Goal: Navigation & Orientation: Find specific page/section

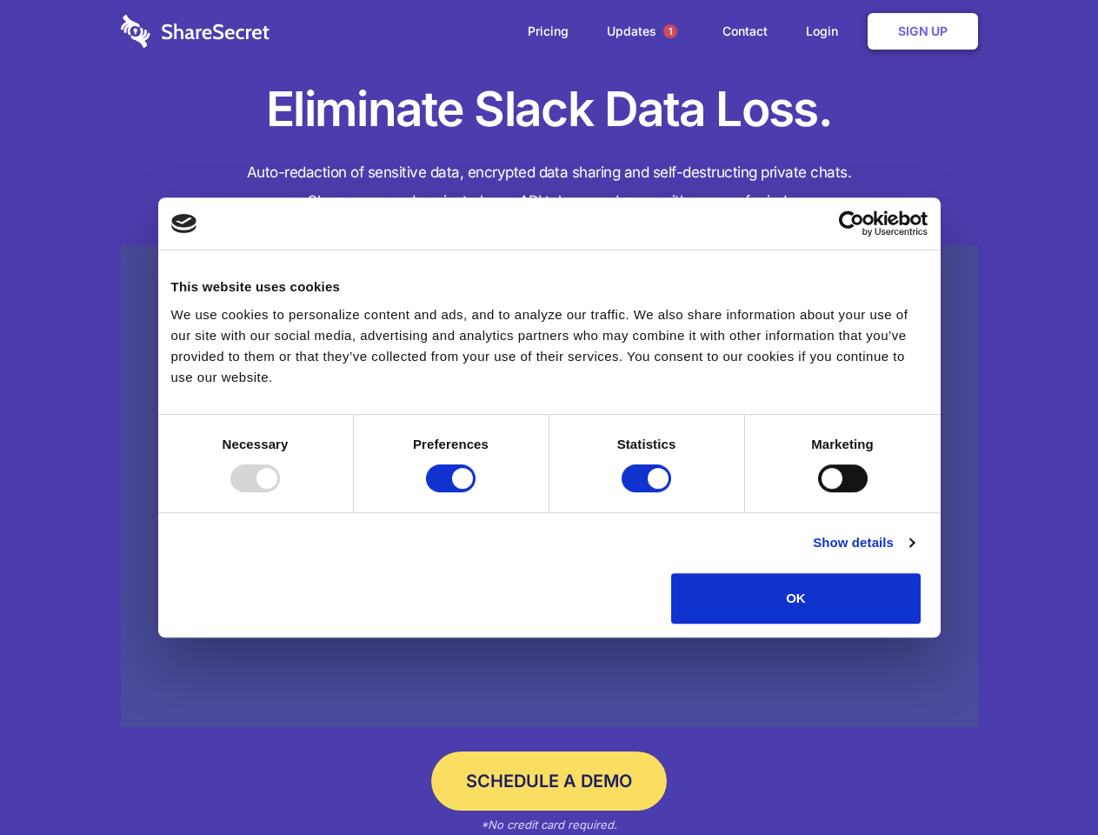
click at [280, 492] on div at bounding box center [255, 478] width 50 height 28
click at [476, 492] on input "Preferences" at bounding box center [451, 478] width 50 height 28
checkbox input "false"
click at [649, 492] on input "Statistics" at bounding box center [647, 478] width 50 height 28
checkbox input "false"
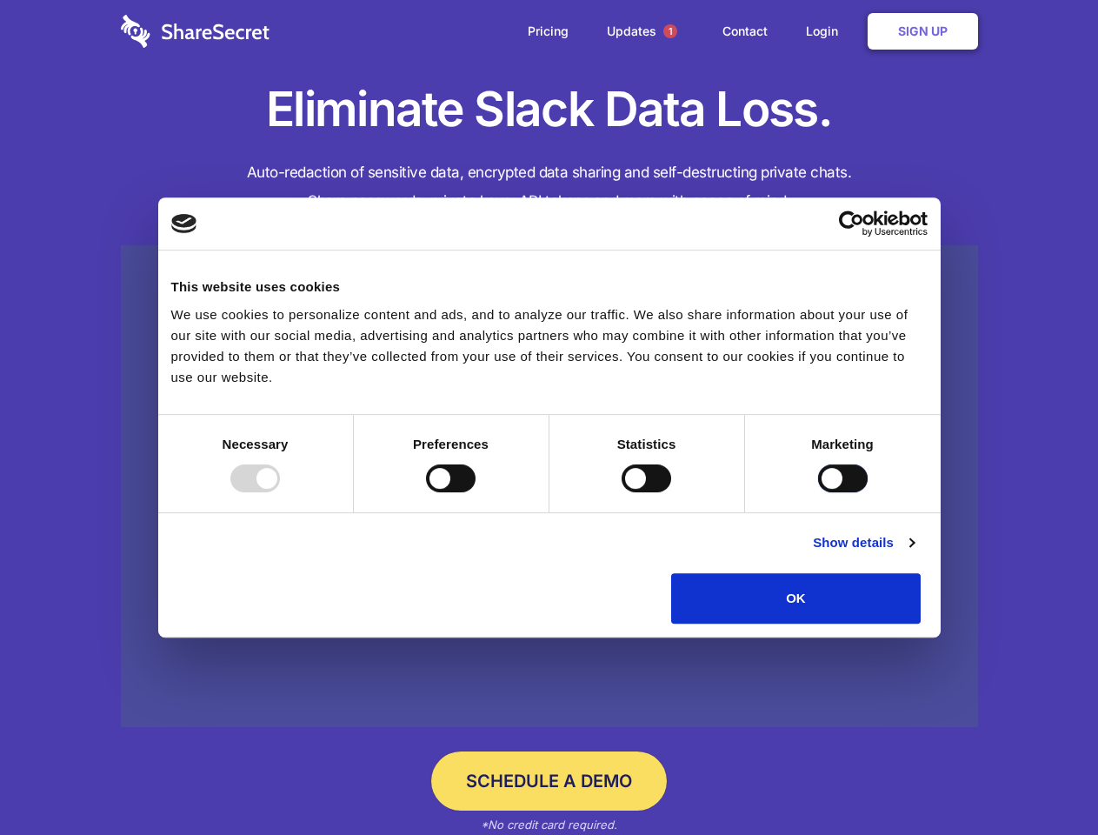
click at [818, 492] on input "Marketing" at bounding box center [843, 478] width 50 height 28
checkbox input "true"
click at [914, 553] on link "Show details" at bounding box center [863, 542] width 101 height 21
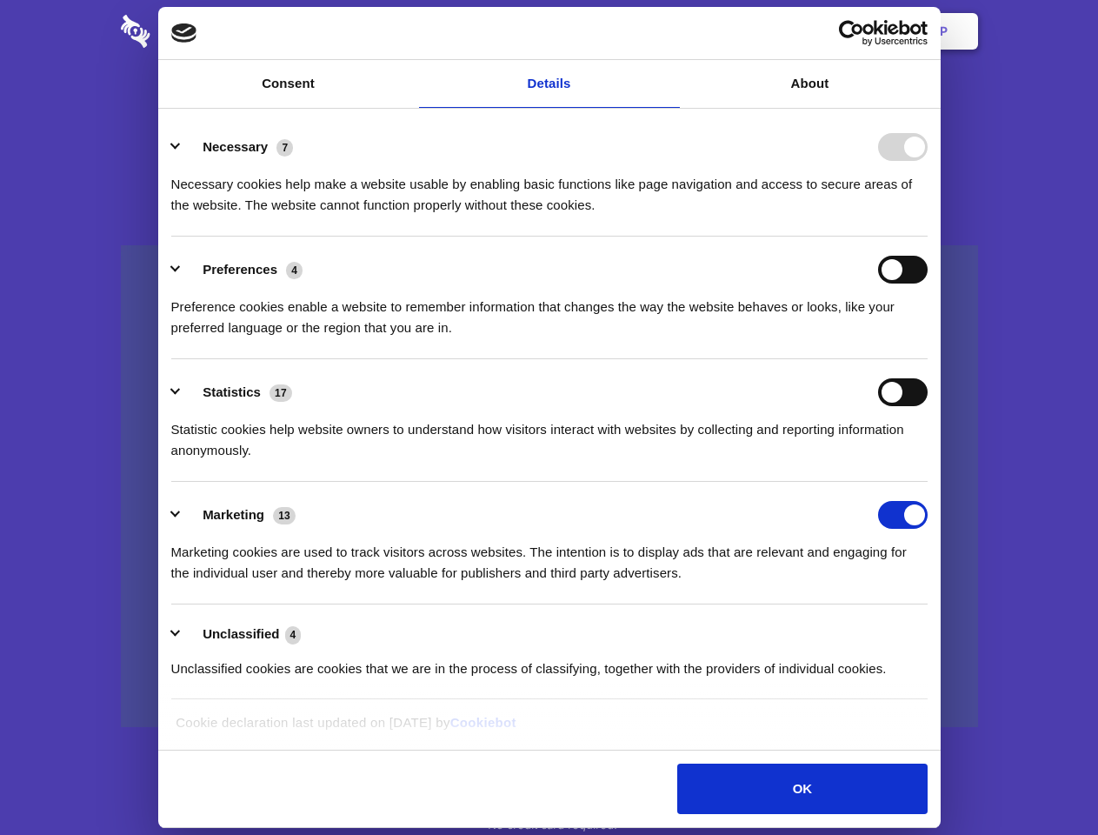
click at [928, 236] on li "Necessary 7 Necessary cookies help make a website usable by enabling basic func…" at bounding box center [549, 175] width 756 height 123
click at [669, 31] on span "1" at bounding box center [670, 31] width 14 height 14
